Goal: Task Accomplishment & Management: Manage account settings

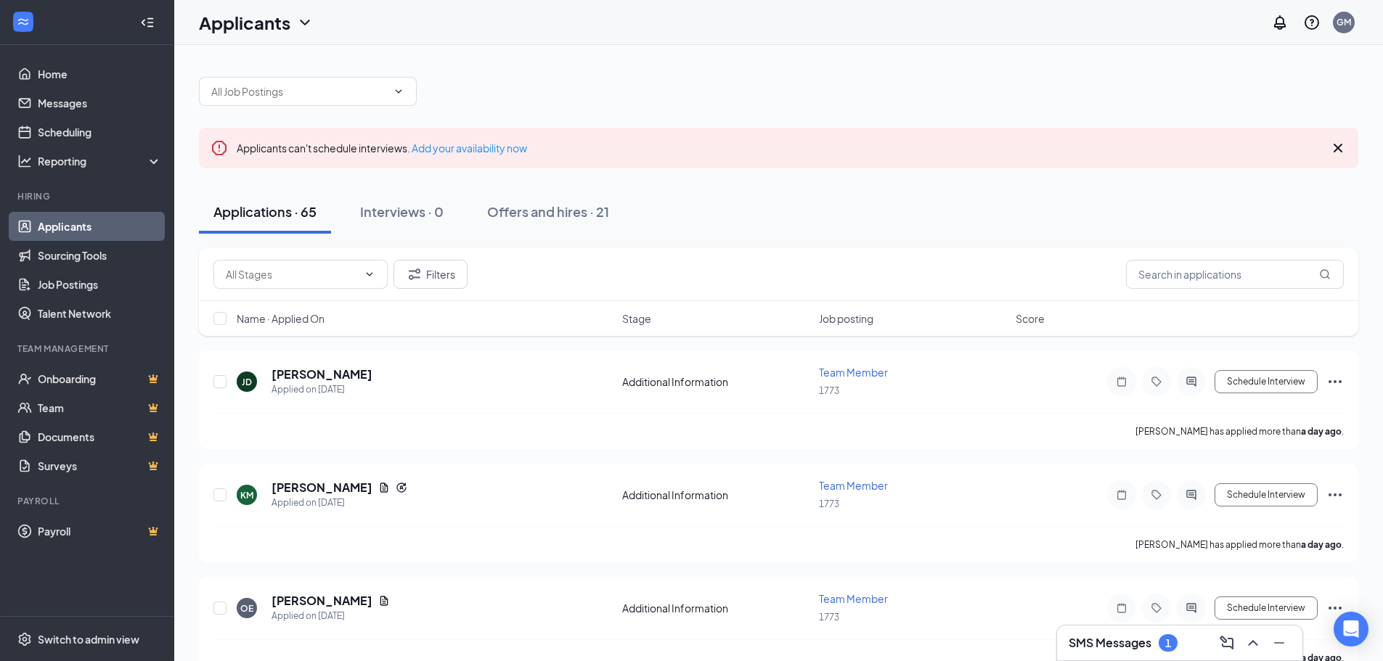
click at [1076, 647] on h3 "SMS Messages" at bounding box center [1110, 643] width 83 height 16
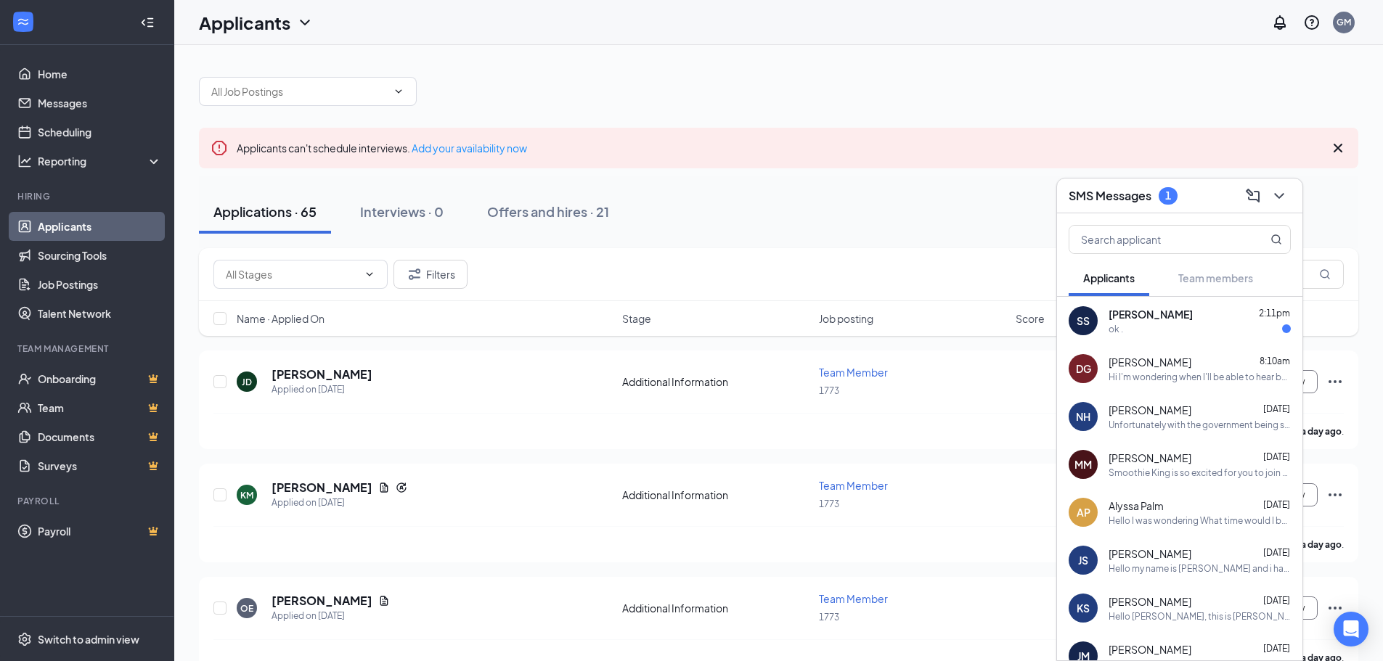
click at [1161, 328] on div "ok ." at bounding box center [1200, 329] width 182 height 12
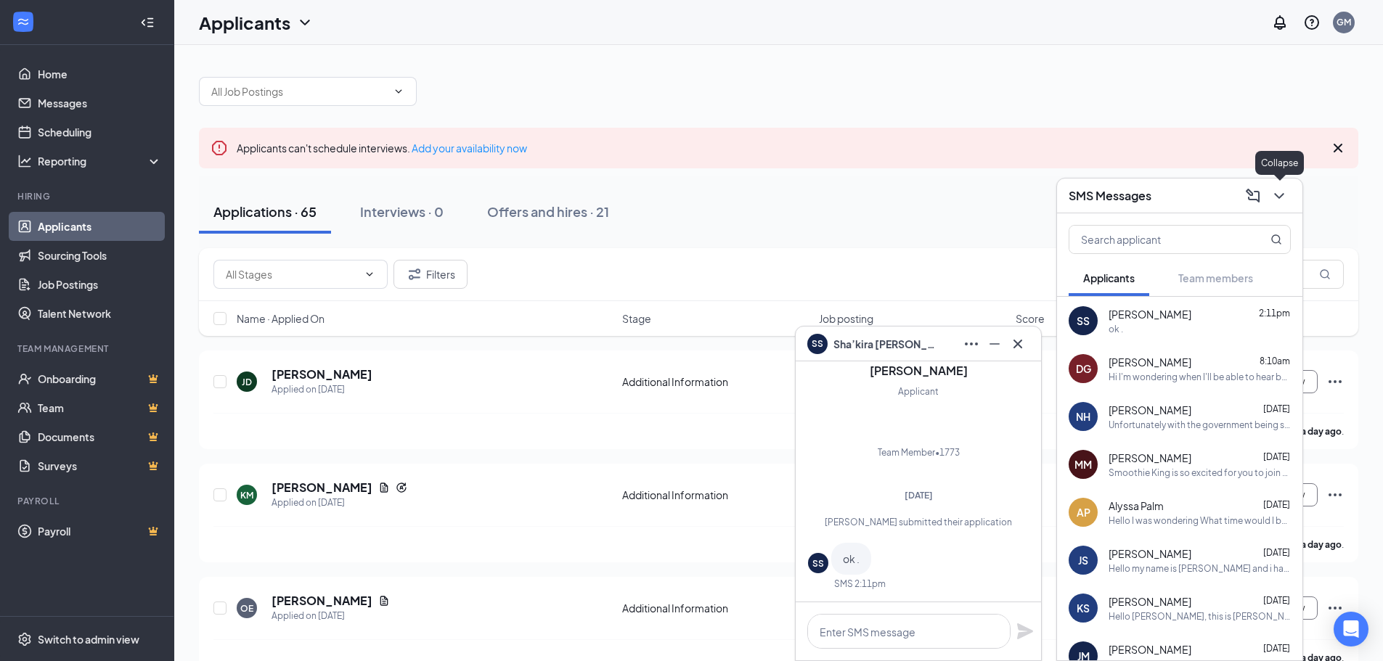
click at [1282, 192] on icon "ChevronDown" at bounding box center [1279, 195] width 17 height 17
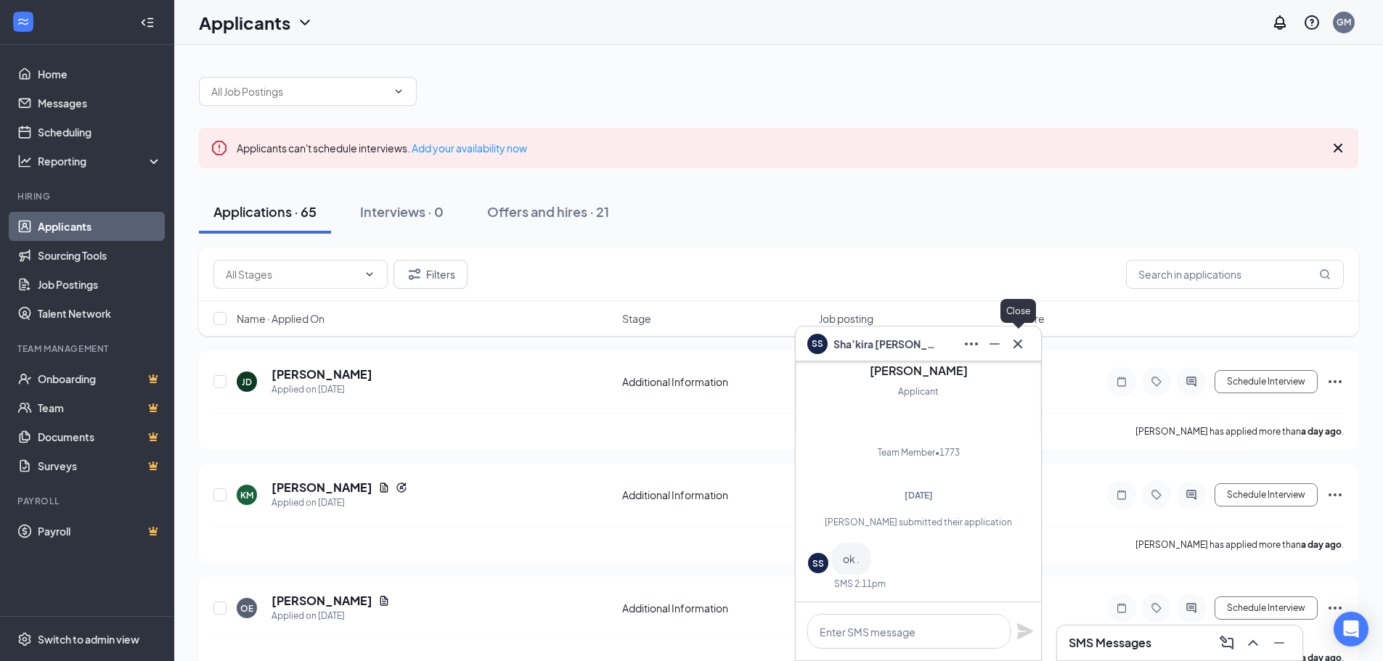
click at [1023, 349] on icon "Cross" at bounding box center [1017, 343] width 17 height 17
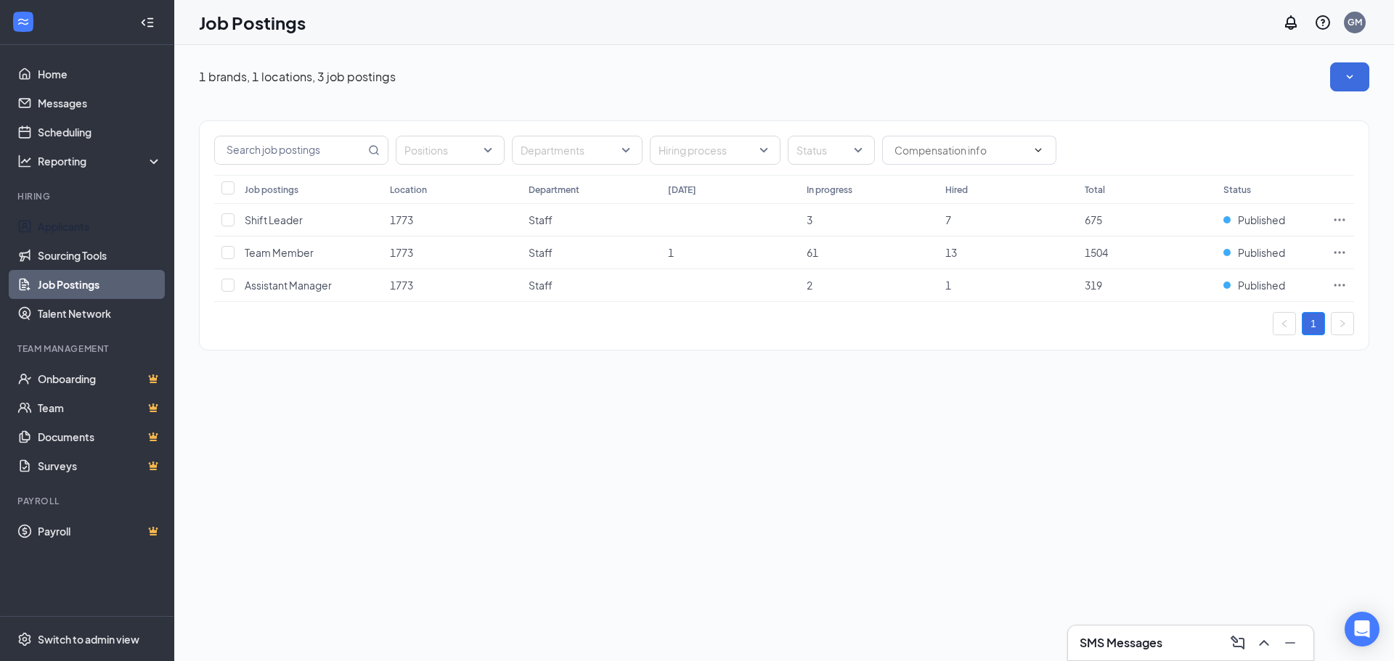
drag, startPoint x: 71, startPoint y: 214, endPoint x: 144, endPoint y: 212, distance: 73.4
click at [71, 214] on link "Applicants" at bounding box center [100, 226] width 124 height 29
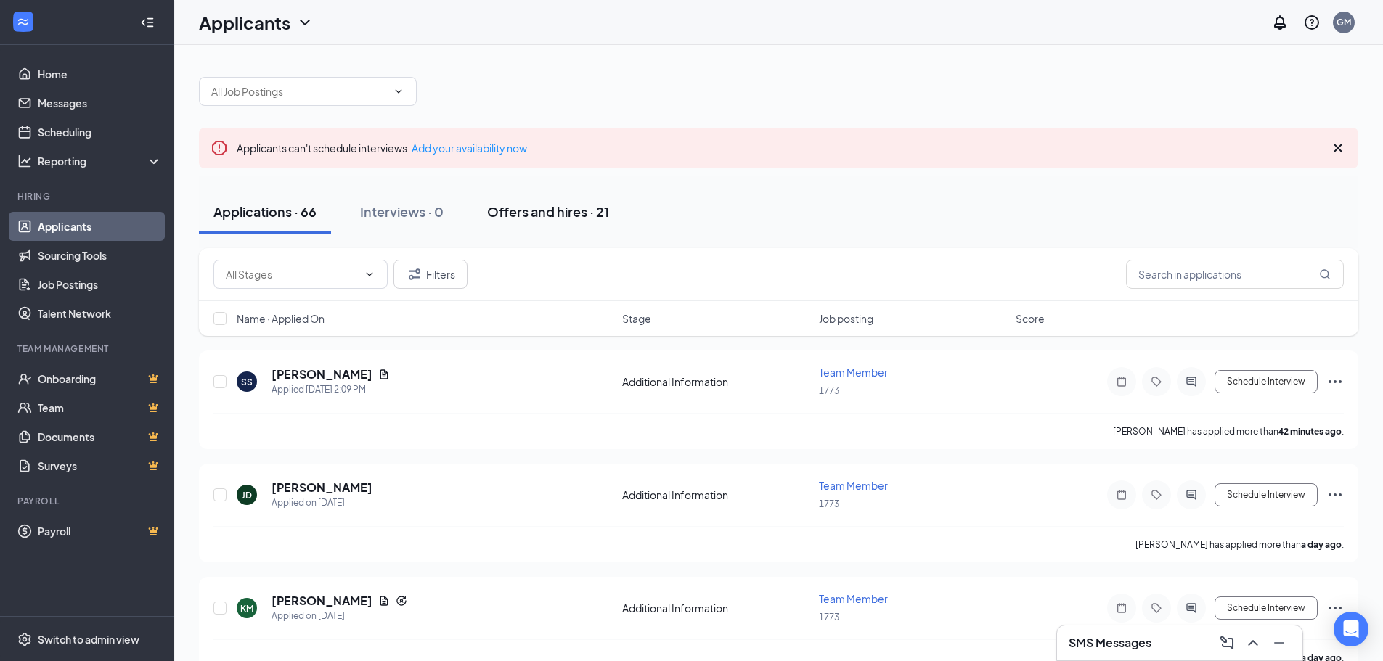
click at [490, 220] on div "Offers and hires · 21" at bounding box center [548, 212] width 122 height 18
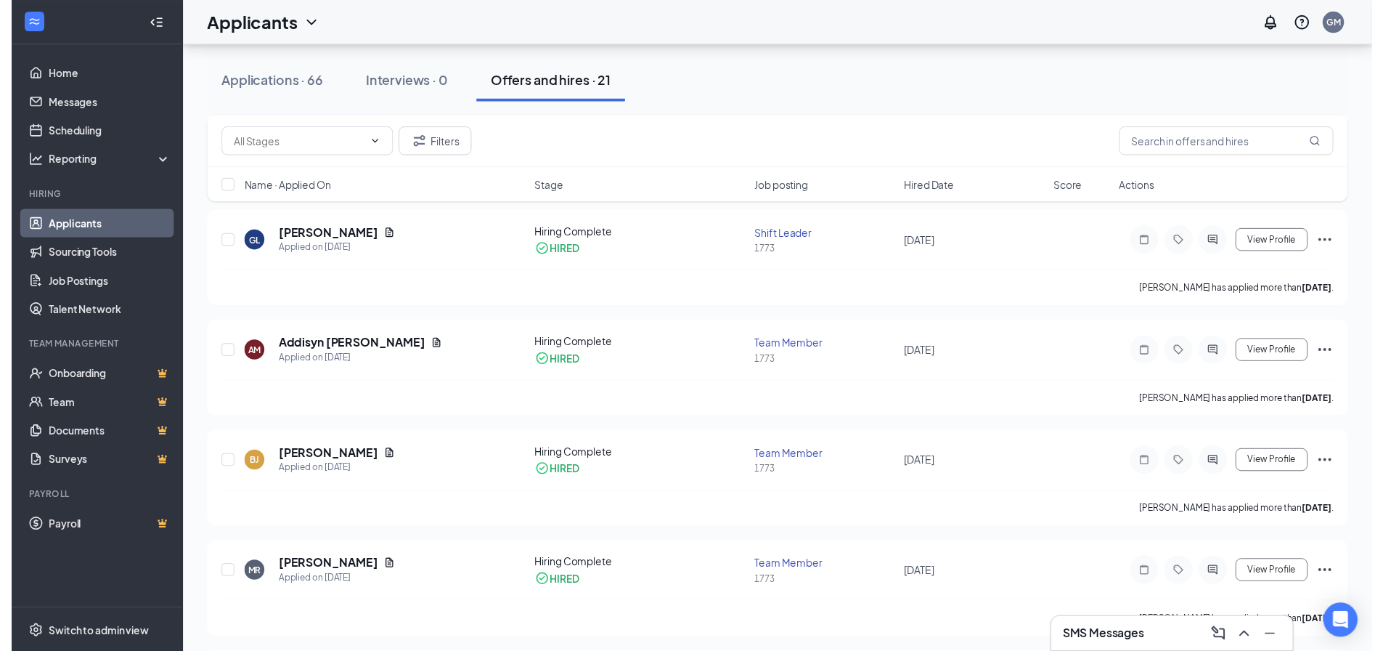
scroll to position [944, 0]
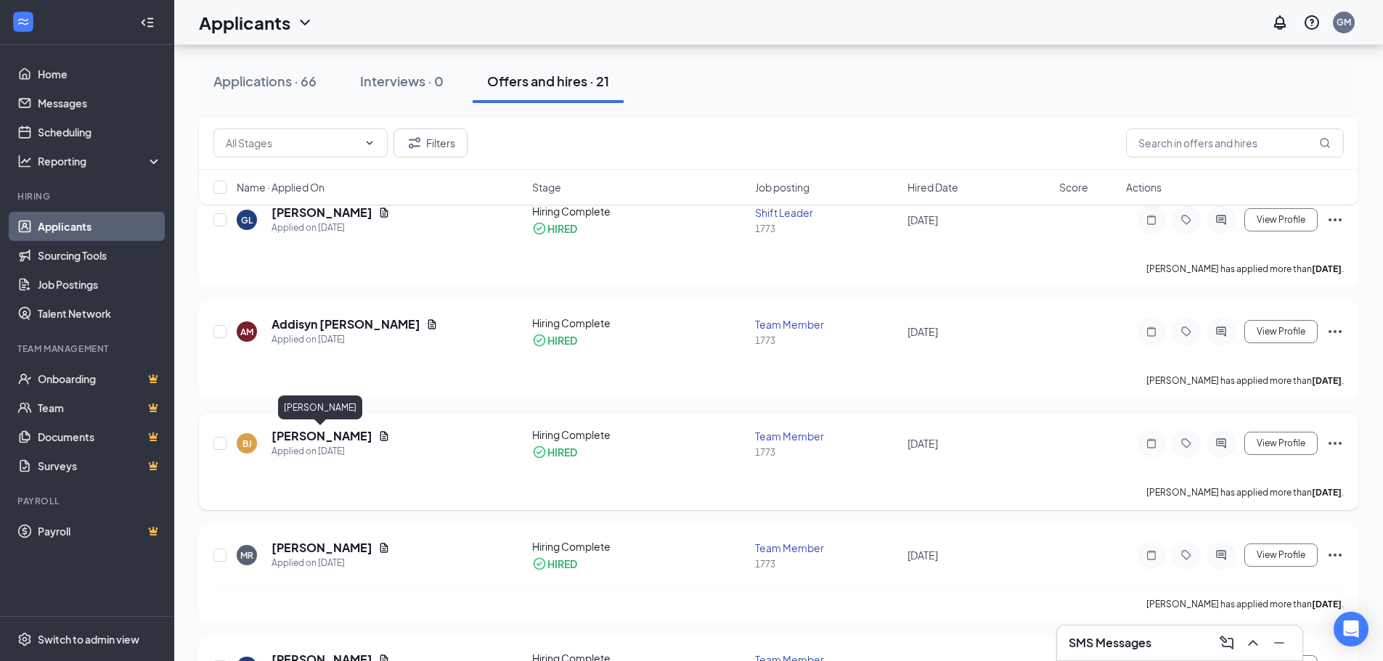
click at [319, 431] on h5 "[PERSON_NAME]" at bounding box center [322, 436] width 101 height 16
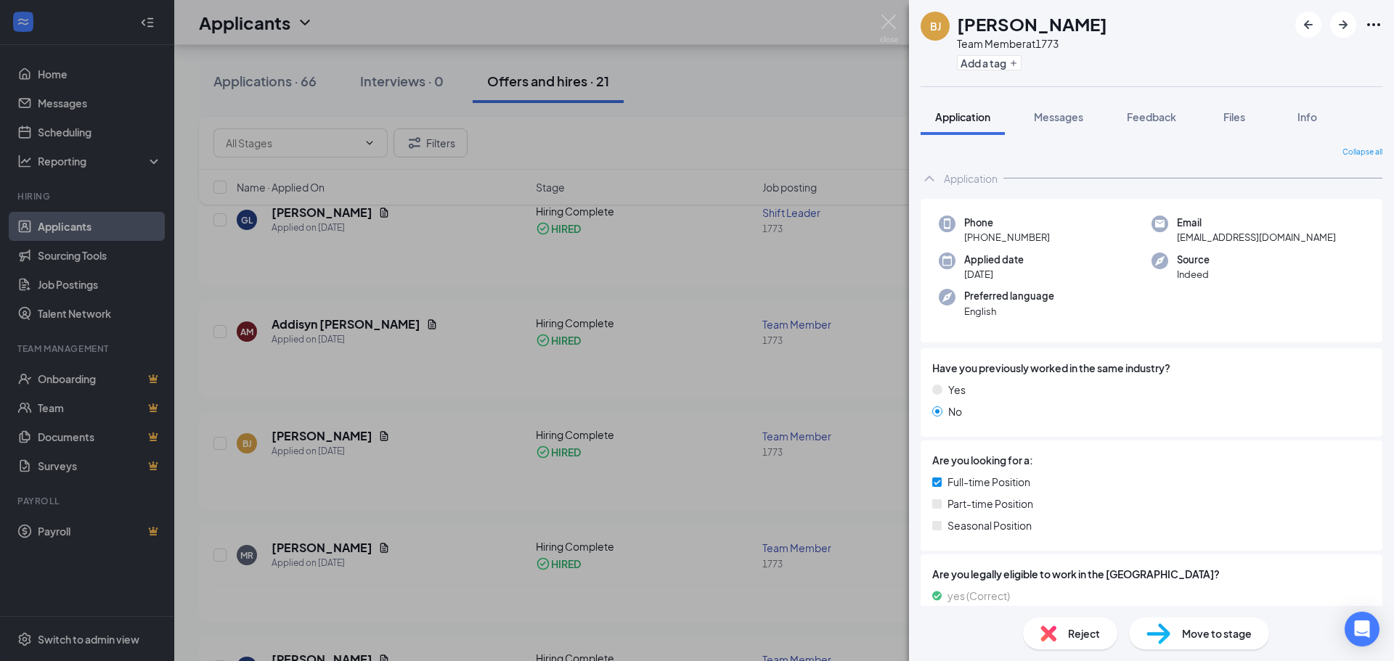
click at [969, 240] on span "[PHONE_NUMBER]" at bounding box center [1007, 237] width 86 height 15
click at [963, 232] on div "Phone [PHONE_NUMBER]" at bounding box center [1045, 231] width 213 height 30
drag, startPoint x: 967, startPoint y: 239, endPoint x: 1048, endPoint y: 240, distance: 81.3
click at [1048, 240] on span "[PHONE_NUMBER]" at bounding box center [1007, 237] width 86 height 15
copy span "[PHONE_NUMBER]"
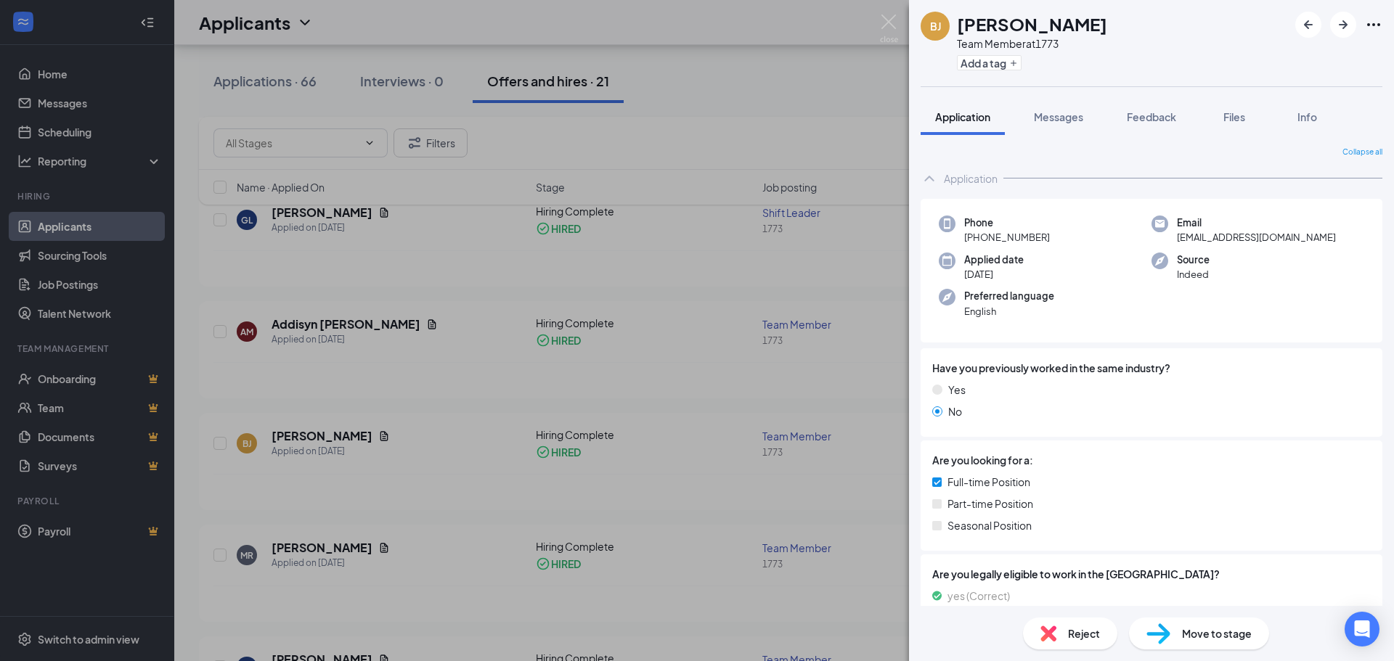
click at [740, 388] on div "[PERSON_NAME] [PERSON_NAME] Team Member at 1773 Add a tag Application Messages …" at bounding box center [697, 330] width 1394 height 661
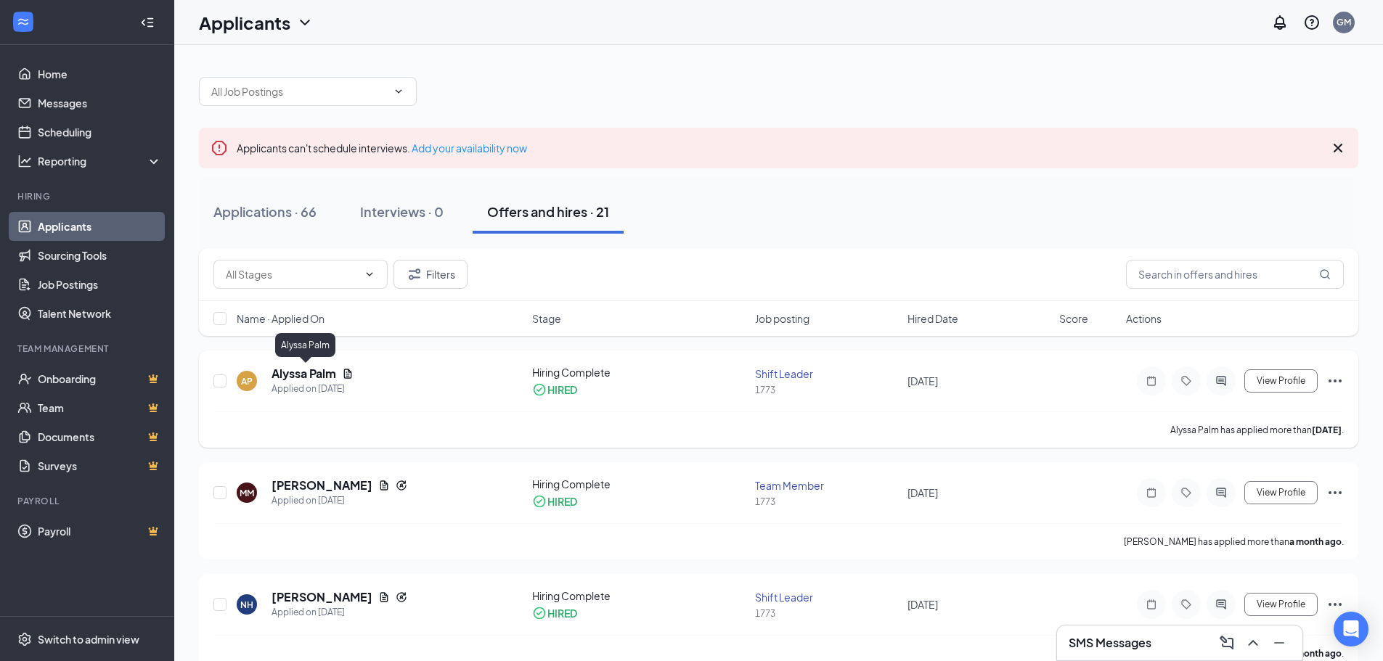
click at [313, 376] on h5 "Alyssa Palm" at bounding box center [304, 374] width 65 height 16
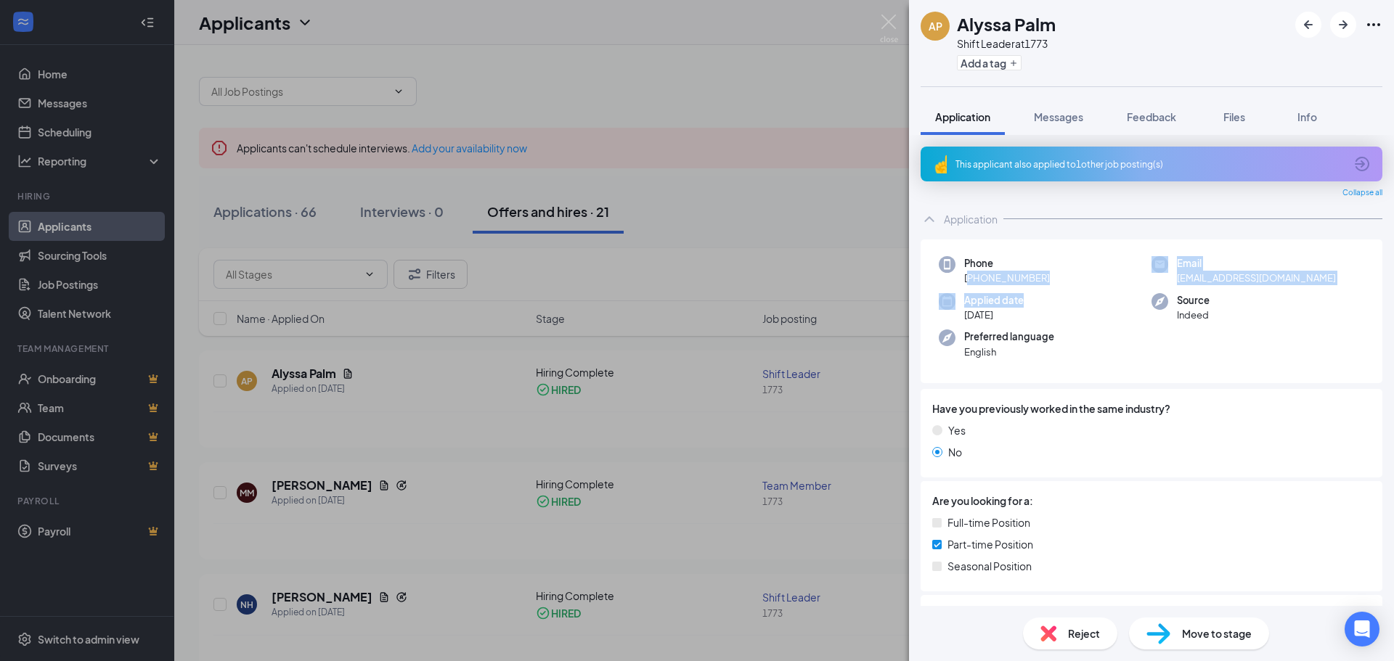
drag, startPoint x: 971, startPoint y: 278, endPoint x: 1081, endPoint y: 290, distance: 111.0
click at [1081, 290] on div "Phone [PHONE_NUMBER] Email [EMAIL_ADDRESS][DOMAIN_NAME] Applied date [DATE] Sou…" at bounding box center [1152, 312] width 462 height 144
click at [1093, 277] on div "Phone [PHONE_NUMBER]" at bounding box center [1045, 271] width 213 height 30
drag, startPoint x: 970, startPoint y: 280, endPoint x: 1050, endPoint y: 286, distance: 80.1
click at [1050, 286] on div "Phone [PHONE_NUMBER] Email [EMAIL_ADDRESS][DOMAIN_NAME] Applied date [DATE] Sou…" at bounding box center [1152, 312] width 462 height 144
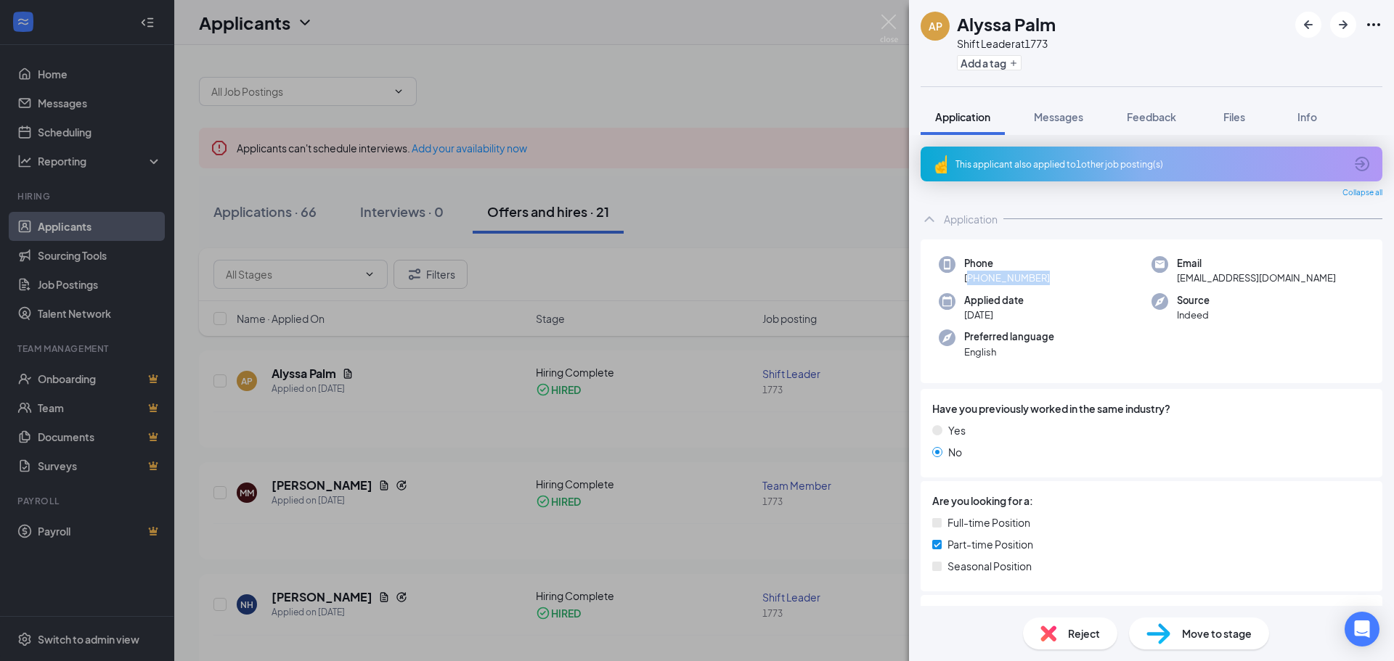
copy span "[PHONE_NUMBER]"
drag, startPoint x: 509, startPoint y: 62, endPoint x: 985, endPoint y: 13, distance: 478.1
click at [510, 62] on div "AP Alyssa Palm Shift Leader at 1773 Add a tag Application Messages Feedback Fil…" at bounding box center [697, 330] width 1394 height 661
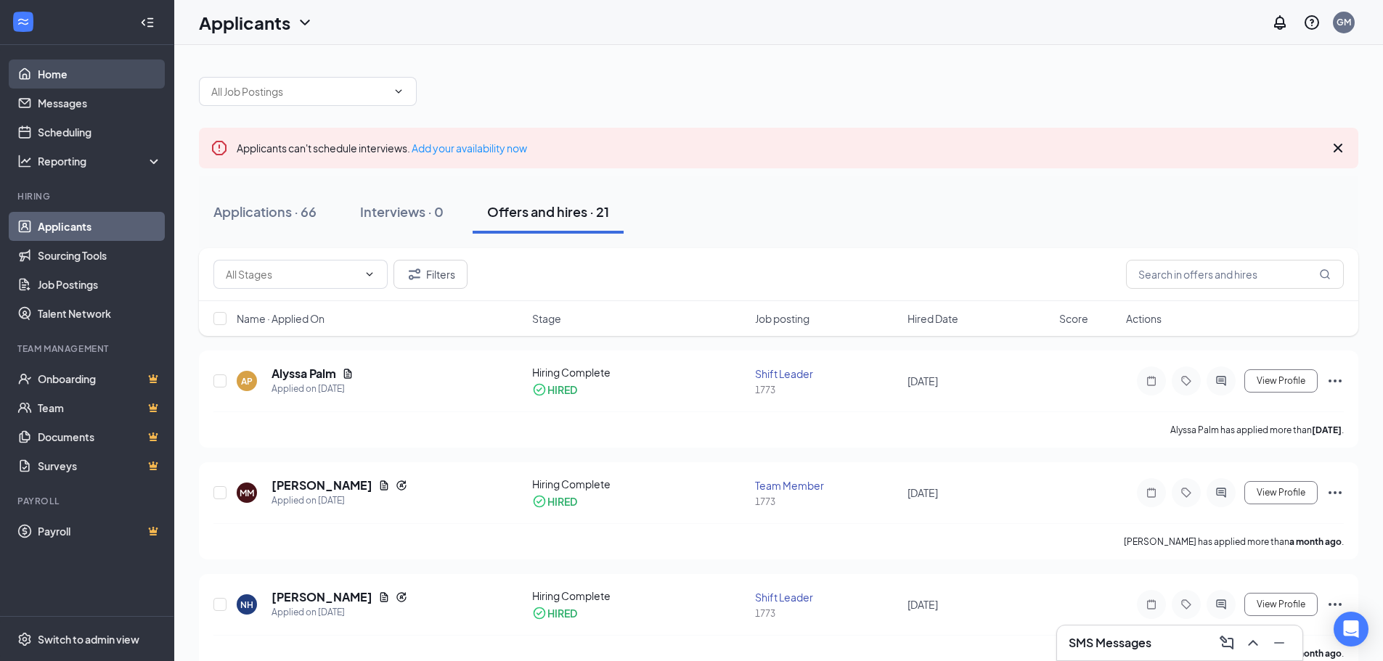
click at [66, 75] on link "Home" at bounding box center [100, 74] width 124 height 29
